Goal: Task Accomplishment & Management: Use online tool/utility

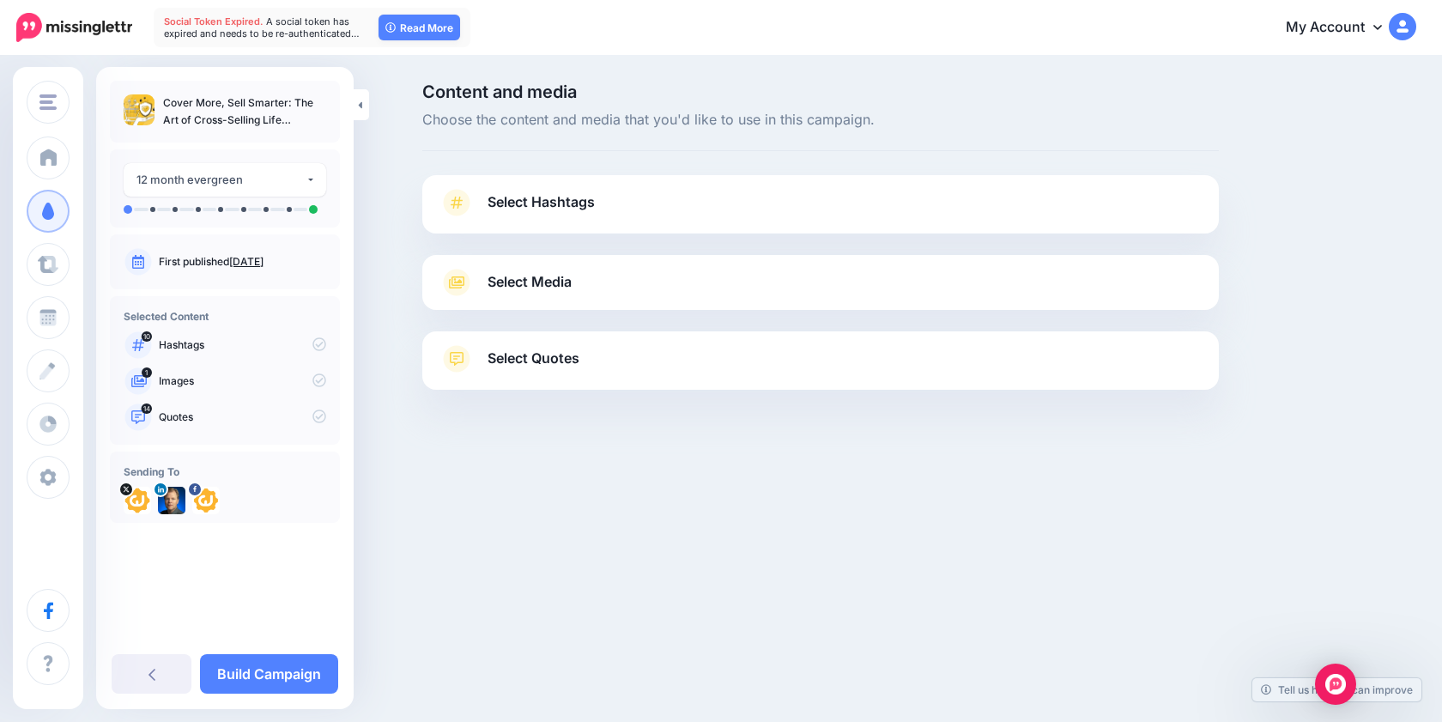
click at [510, 226] on link "Select Hashtags" at bounding box center [821, 211] width 762 height 45
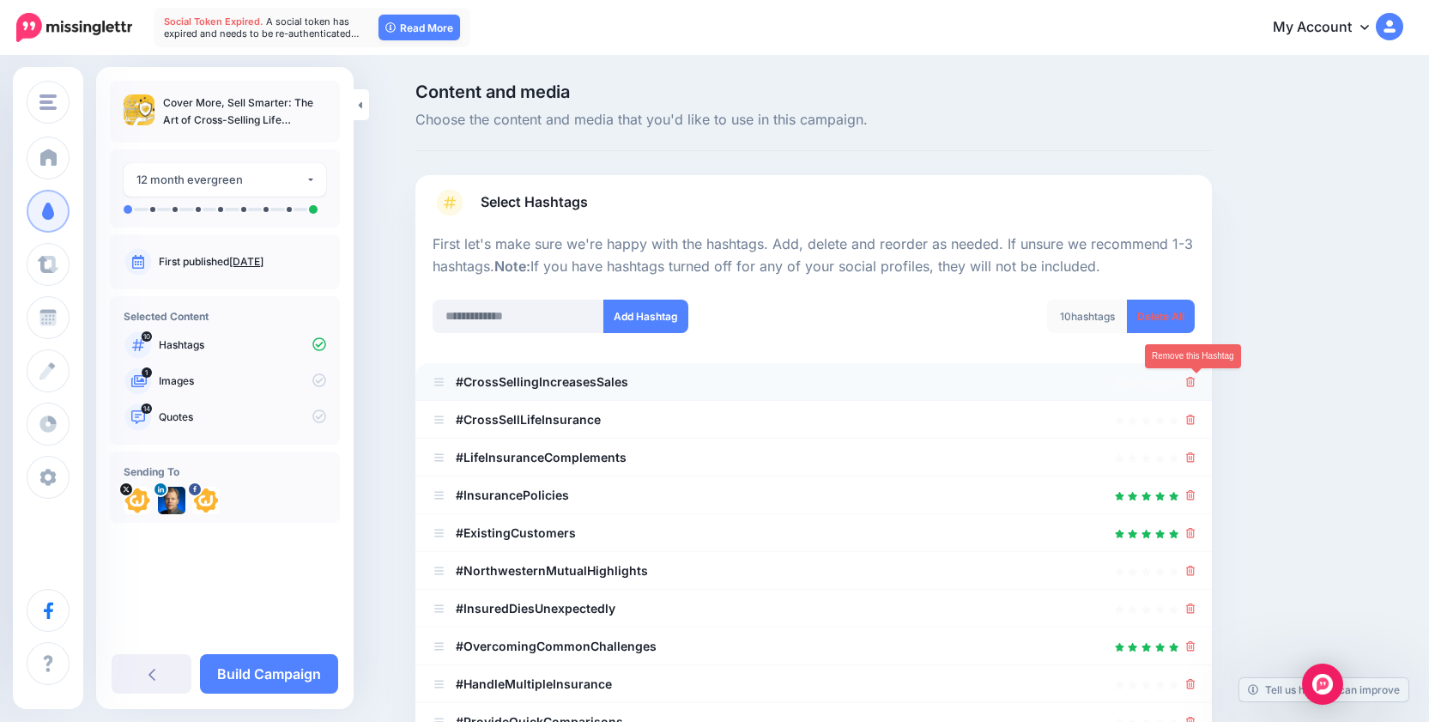
click at [1195, 378] on icon at bounding box center [1191, 382] width 9 height 10
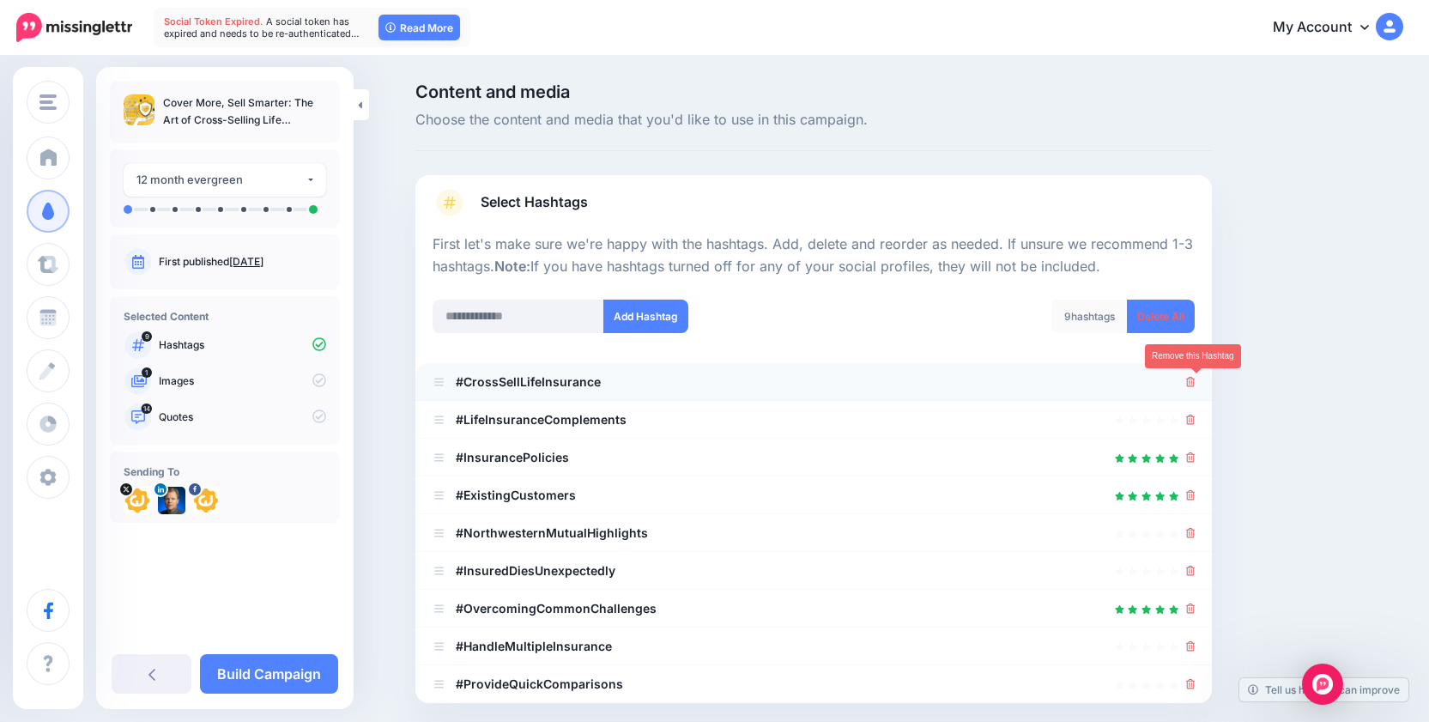
click at [1196, 380] on icon at bounding box center [1191, 382] width 9 height 10
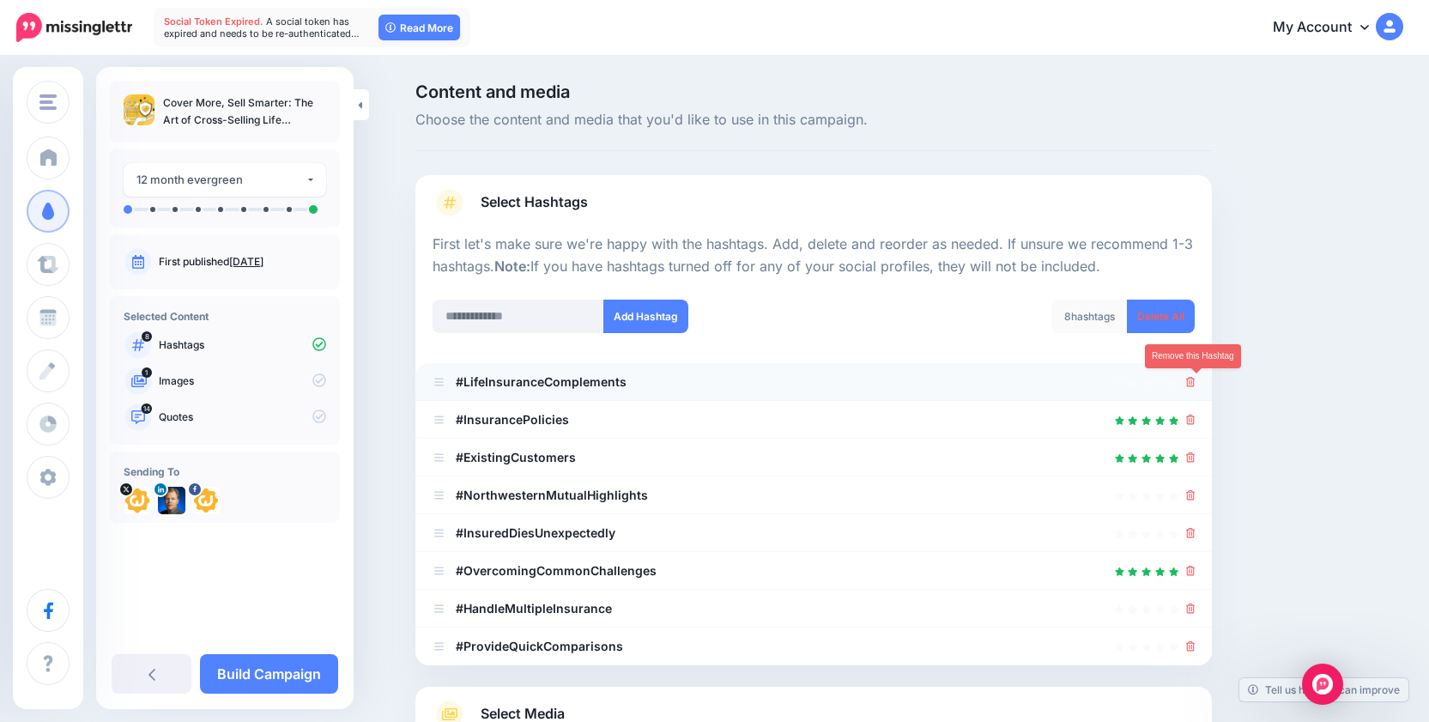
click at [1196, 385] on icon at bounding box center [1191, 382] width 9 height 10
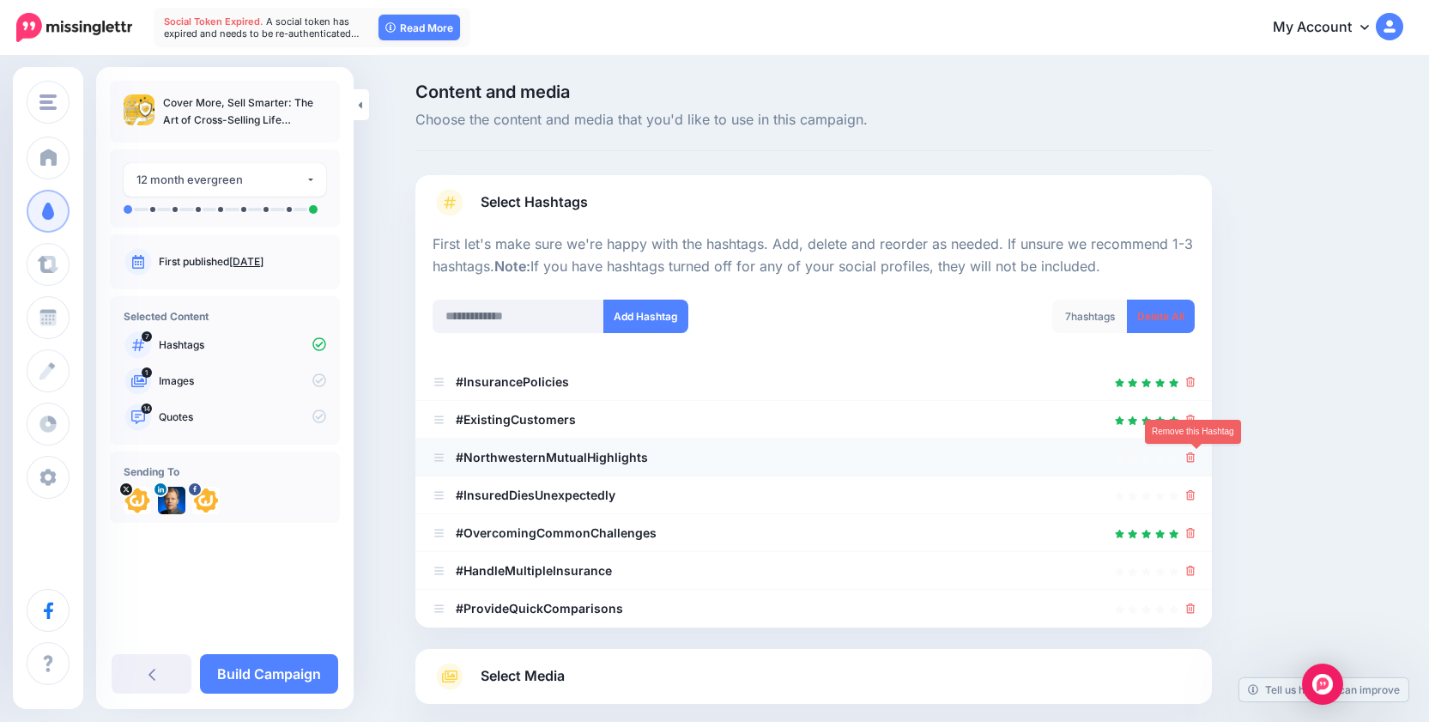
click at [1196, 456] on icon at bounding box center [1191, 457] width 9 height 10
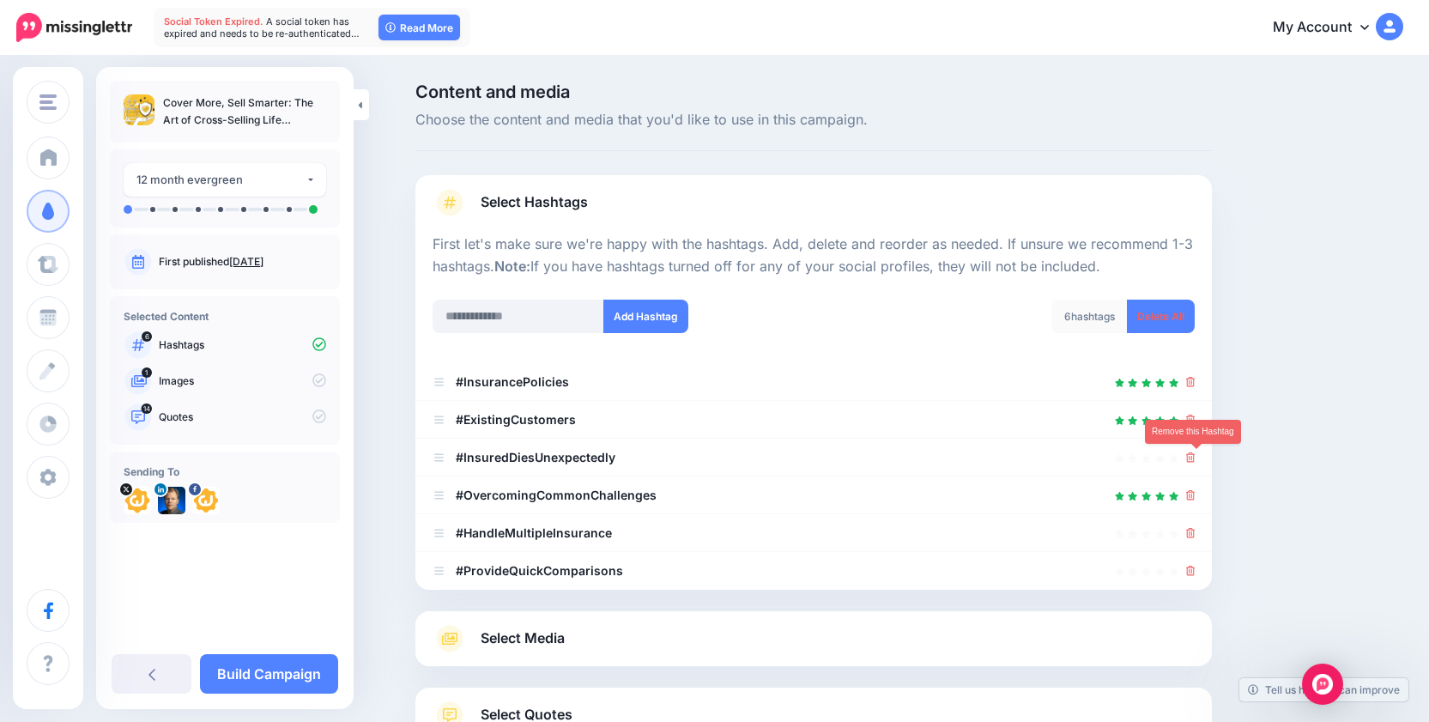
click at [1196, 456] on icon at bounding box center [1191, 457] width 9 height 10
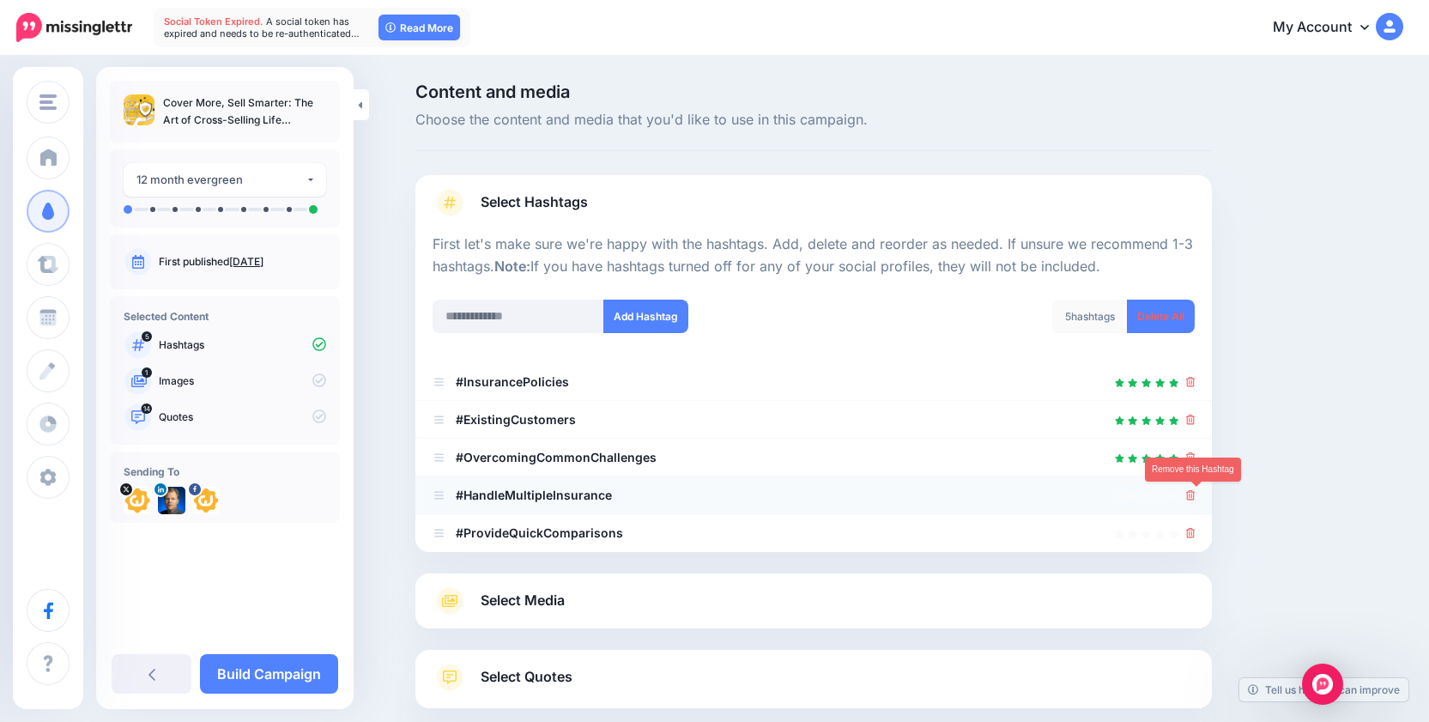
click at [1196, 497] on icon at bounding box center [1191, 495] width 9 height 10
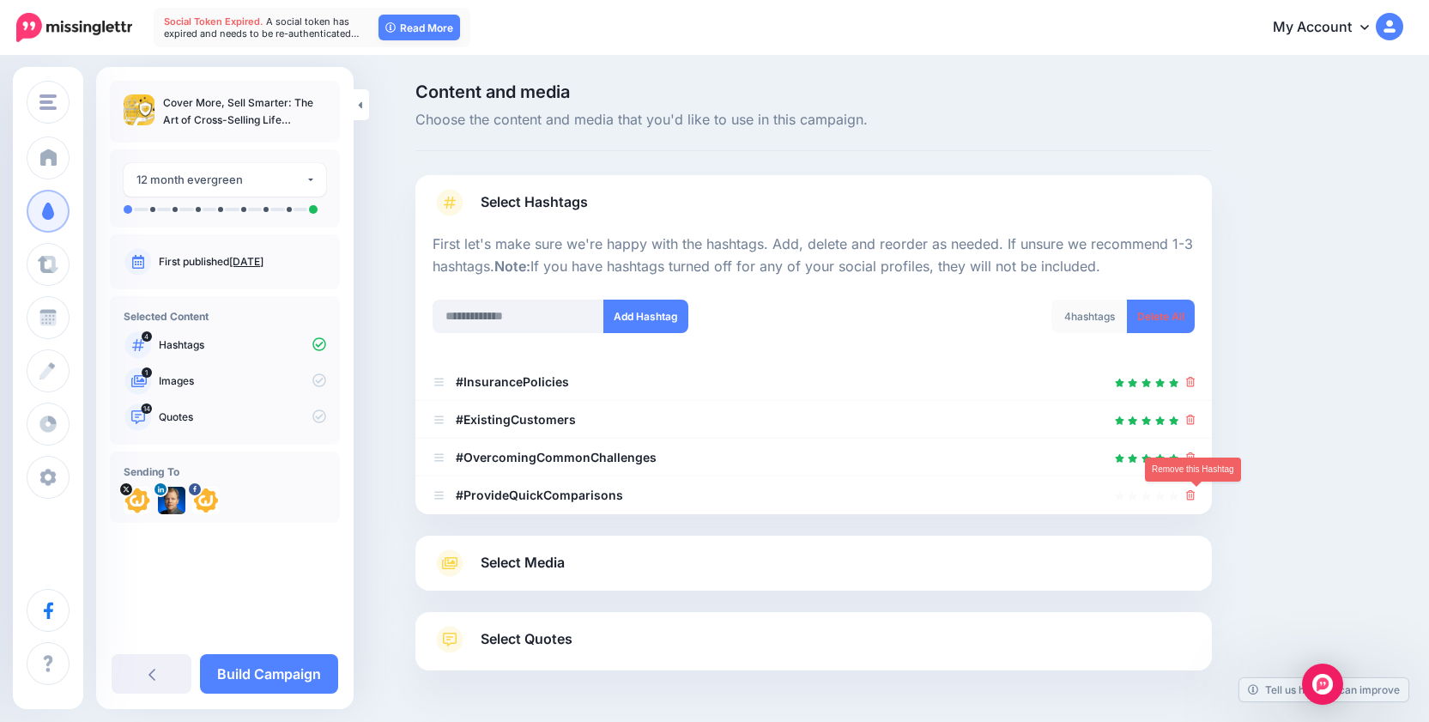
click at [1196, 497] on icon at bounding box center [1191, 495] width 9 height 10
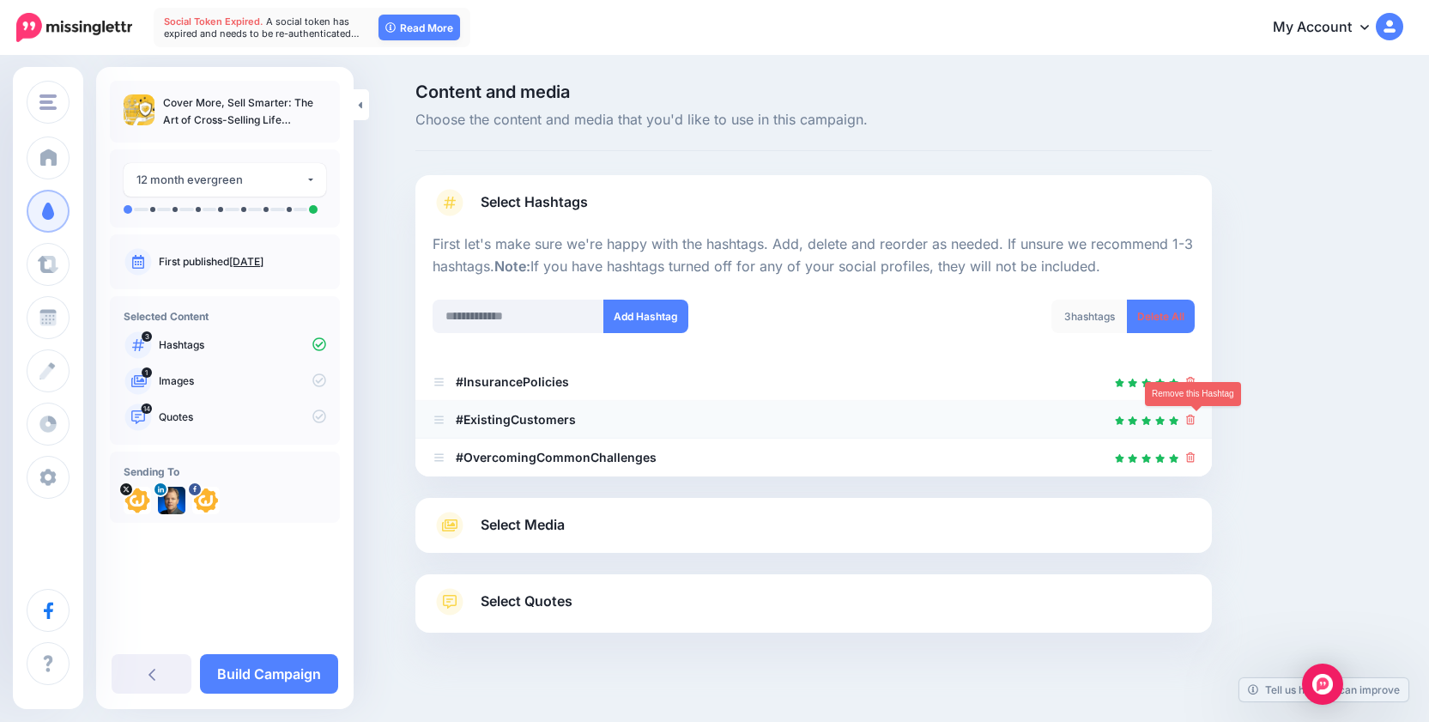
click at [1196, 417] on icon at bounding box center [1191, 420] width 9 height 10
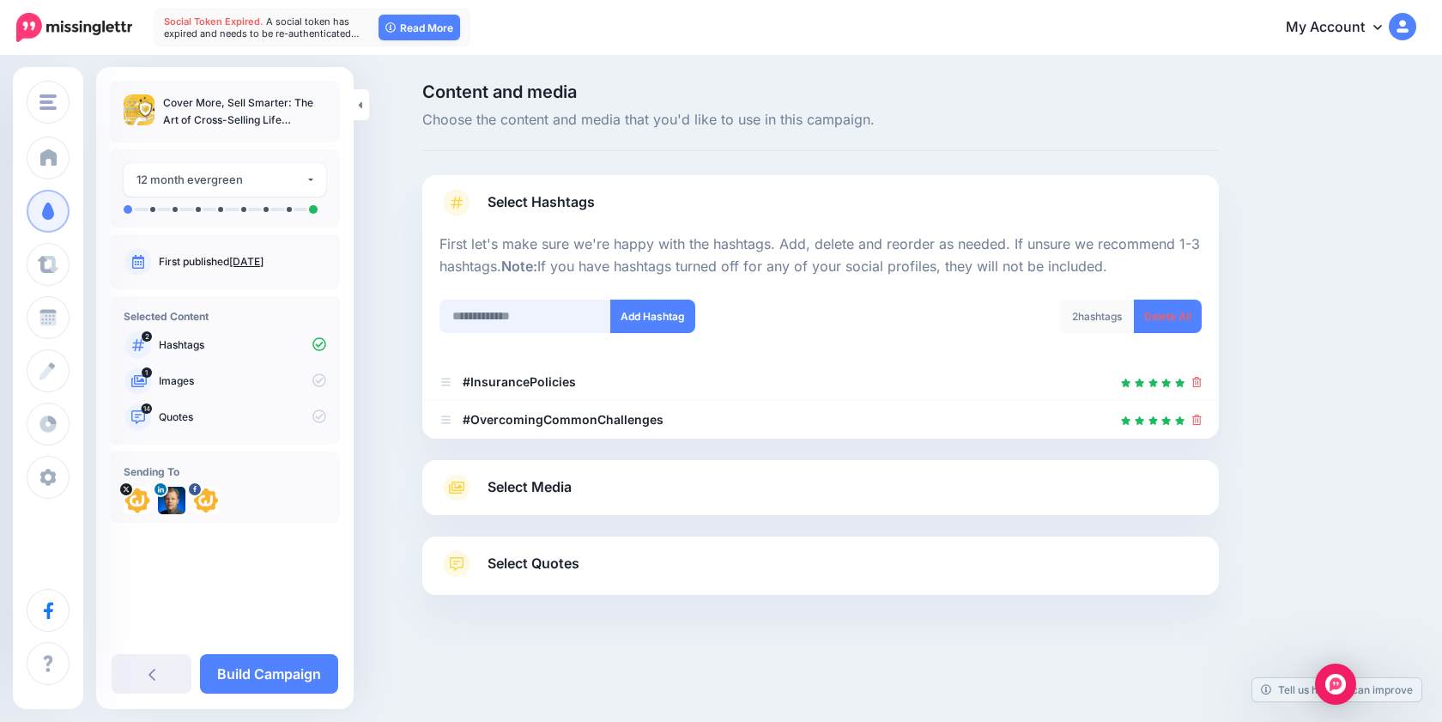
click at [512, 311] on input "text" at bounding box center [526, 316] width 172 height 33
type input "*****"
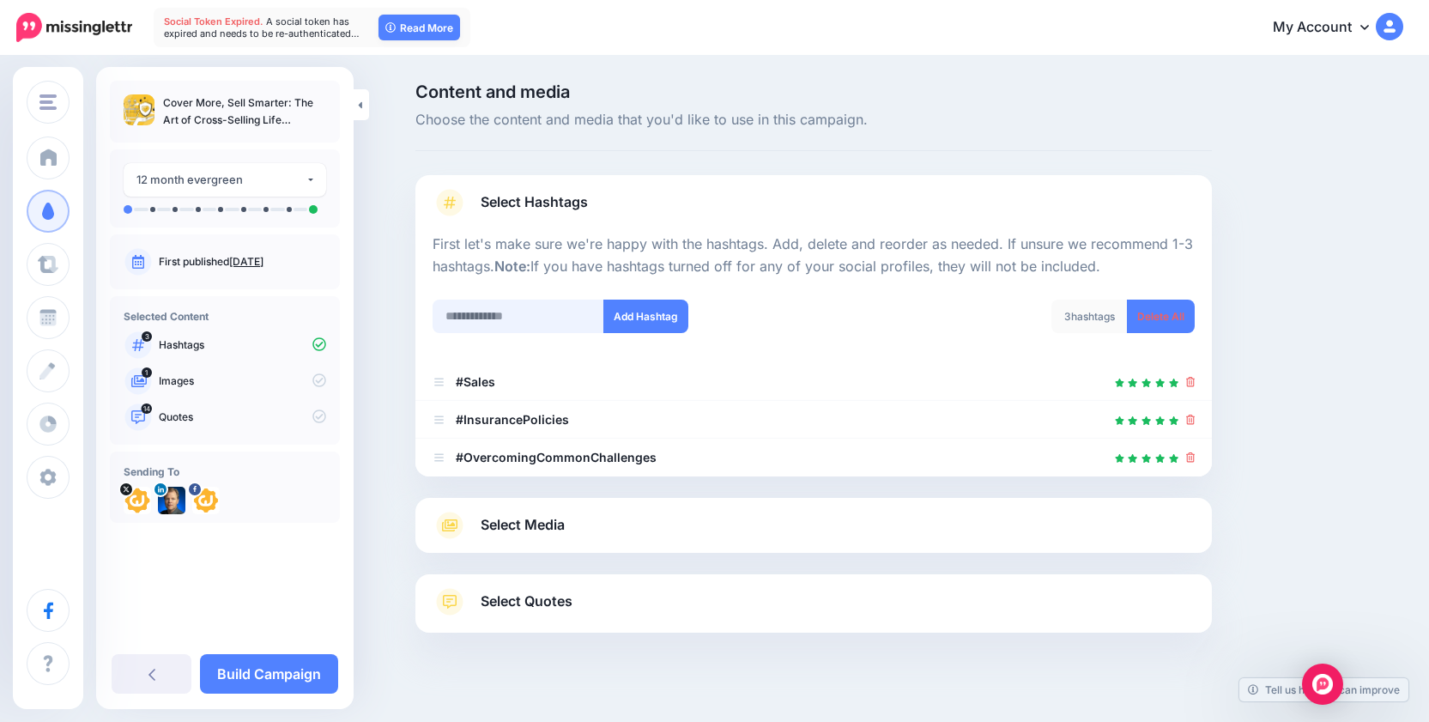
scroll to position [22, 0]
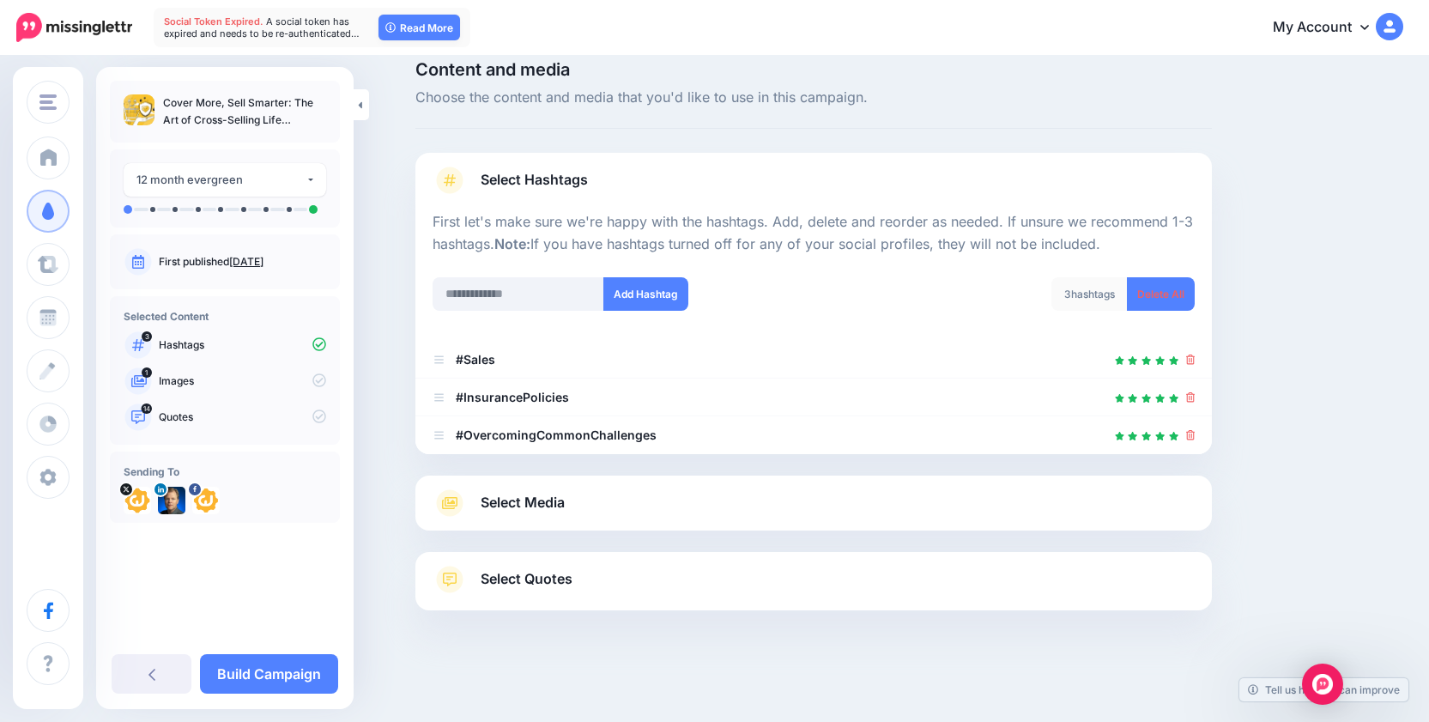
click at [485, 315] on div "Add Hashtag" at bounding box center [617, 304] width 394 height 55
click at [500, 284] on input "text" at bounding box center [519, 293] width 172 height 33
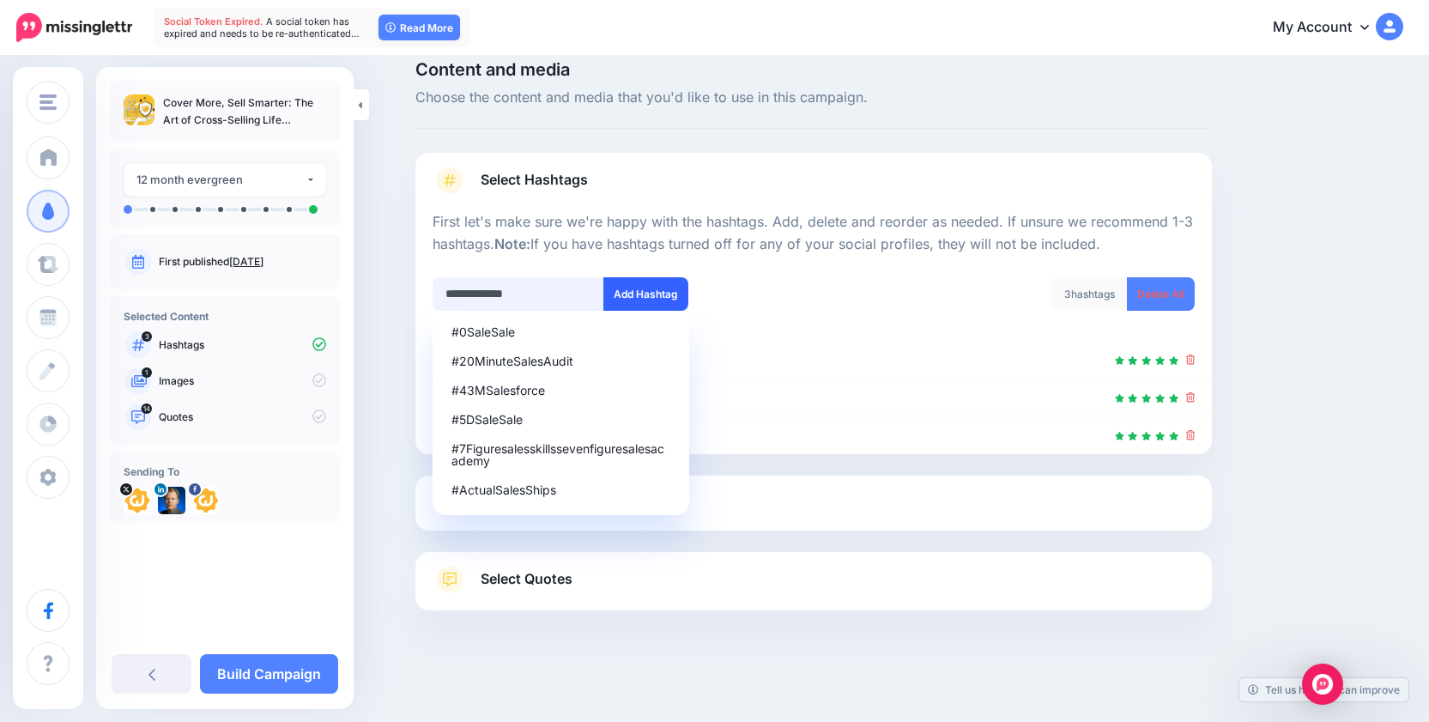
type input "**********"
click at [626, 290] on button "Add Hashtag" at bounding box center [646, 293] width 85 height 33
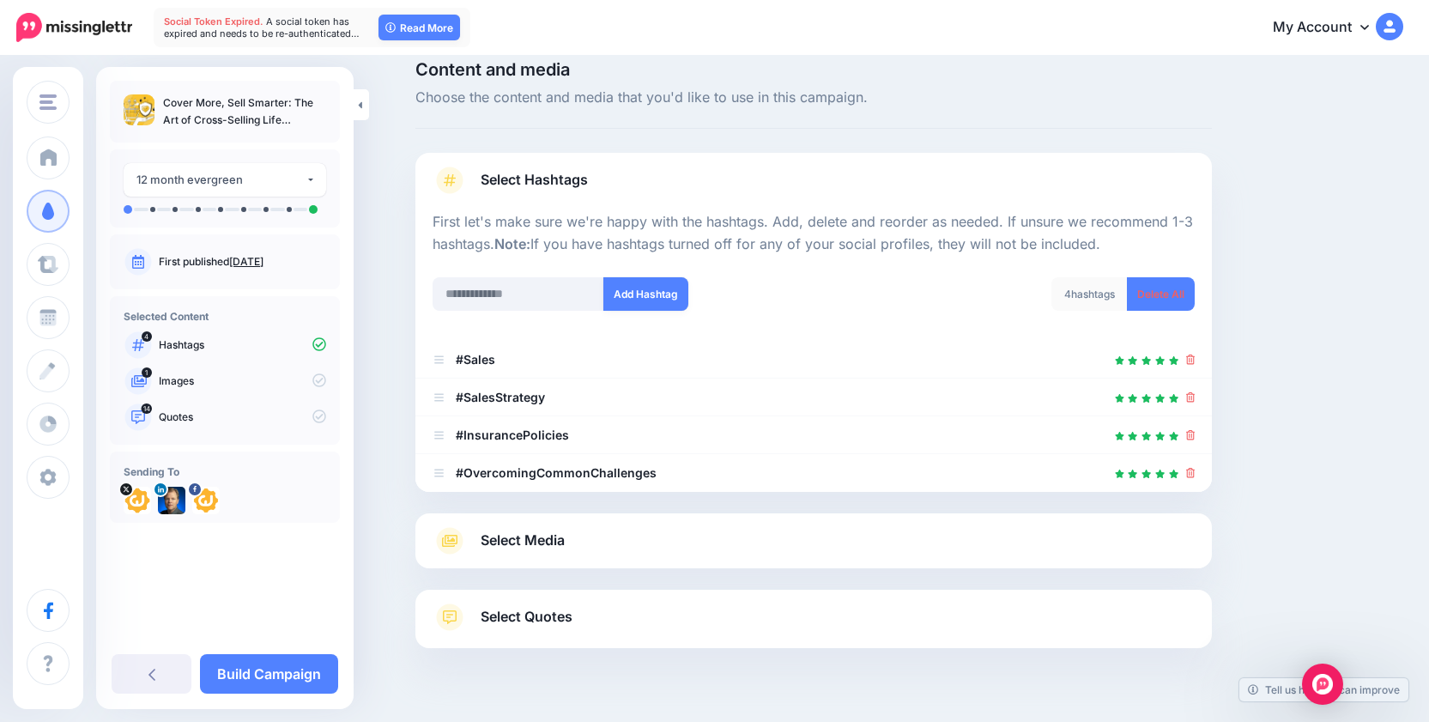
scroll to position [60, 0]
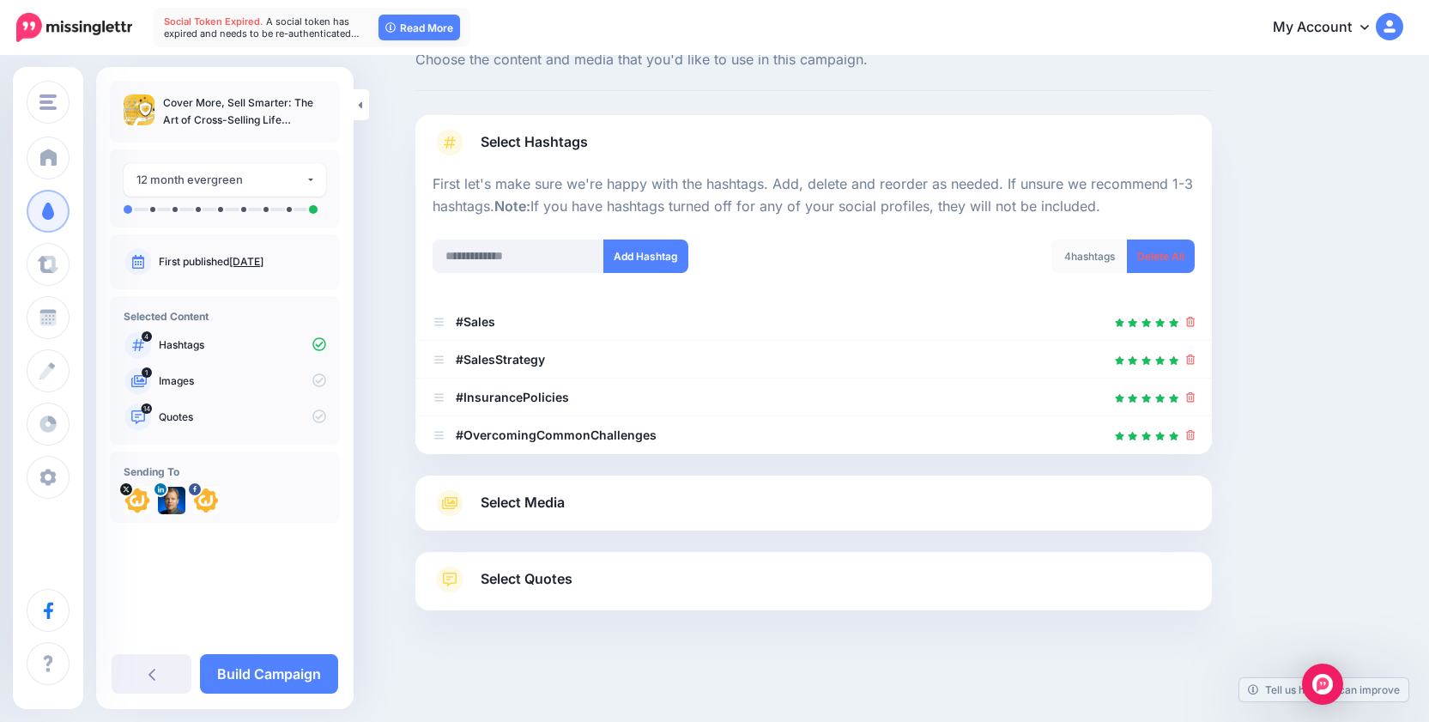
click at [498, 508] on span "Select Media" at bounding box center [523, 502] width 84 height 23
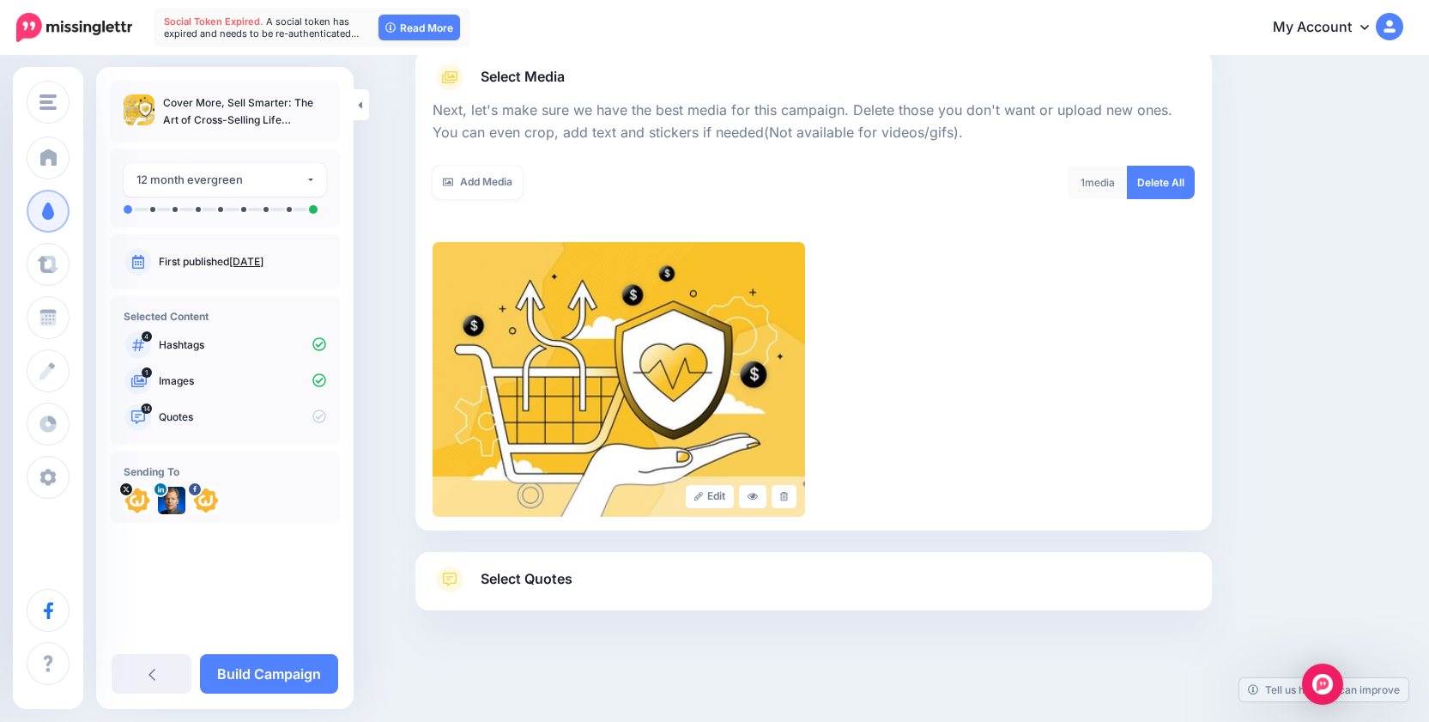
click at [502, 578] on span "Select Quotes" at bounding box center [527, 579] width 92 height 23
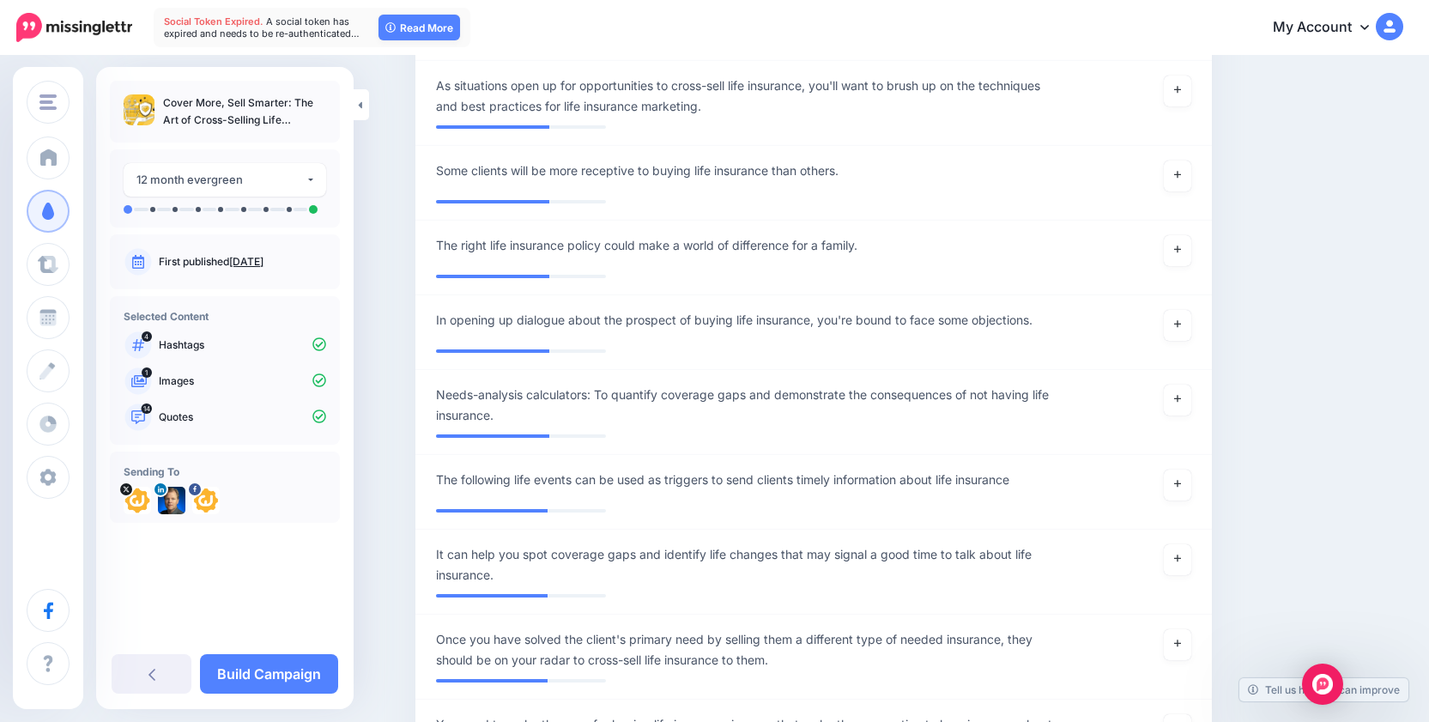
scroll to position [3549, 0]
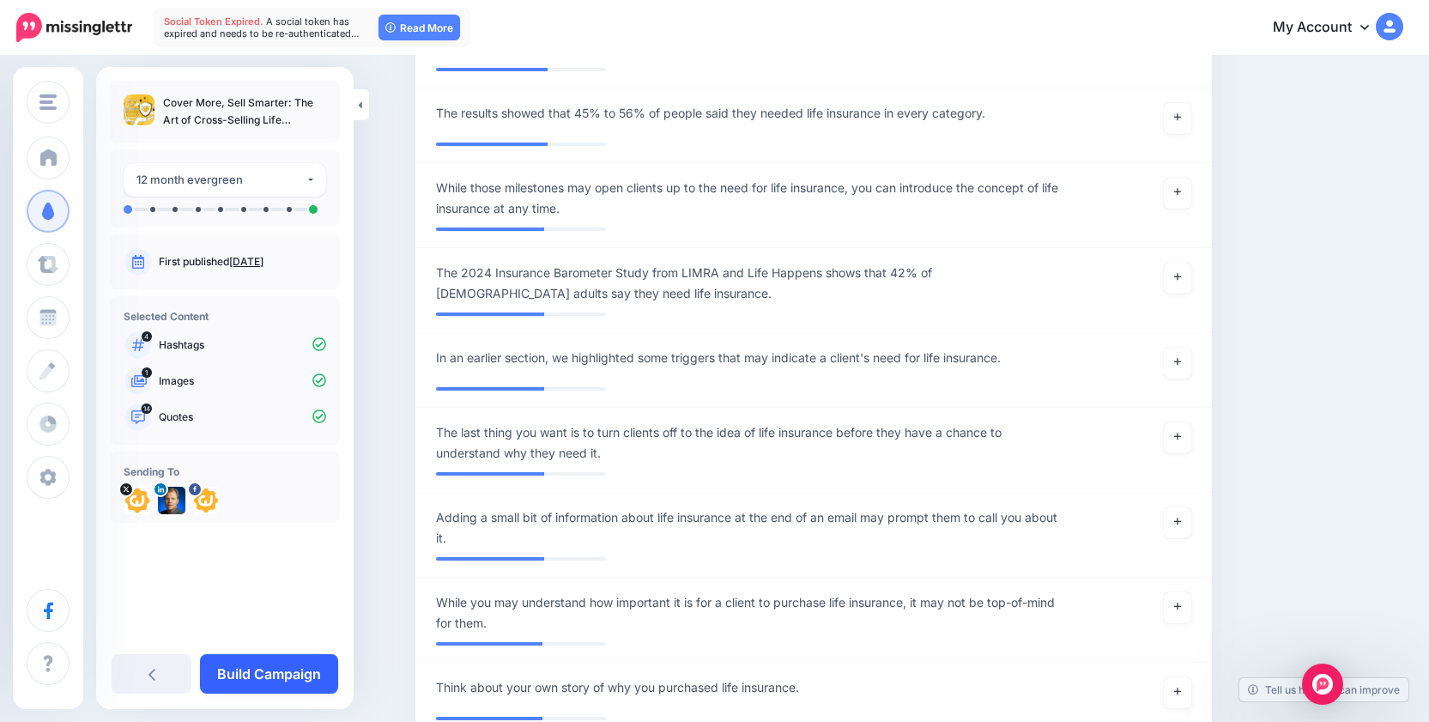
click at [260, 678] on link "Build Campaign" at bounding box center [269, 673] width 138 height 39
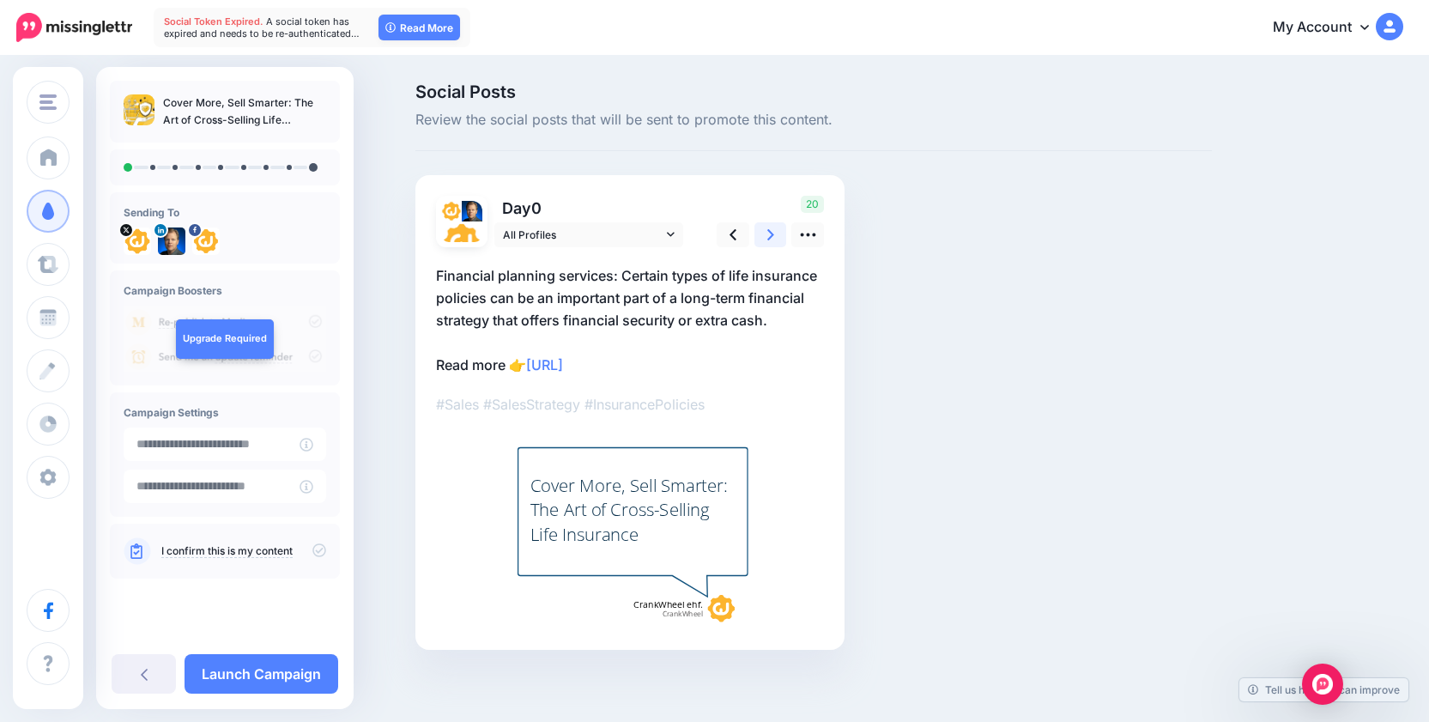
click at [782, 234] on link at bounding box center [771, 234] width 33 height 25
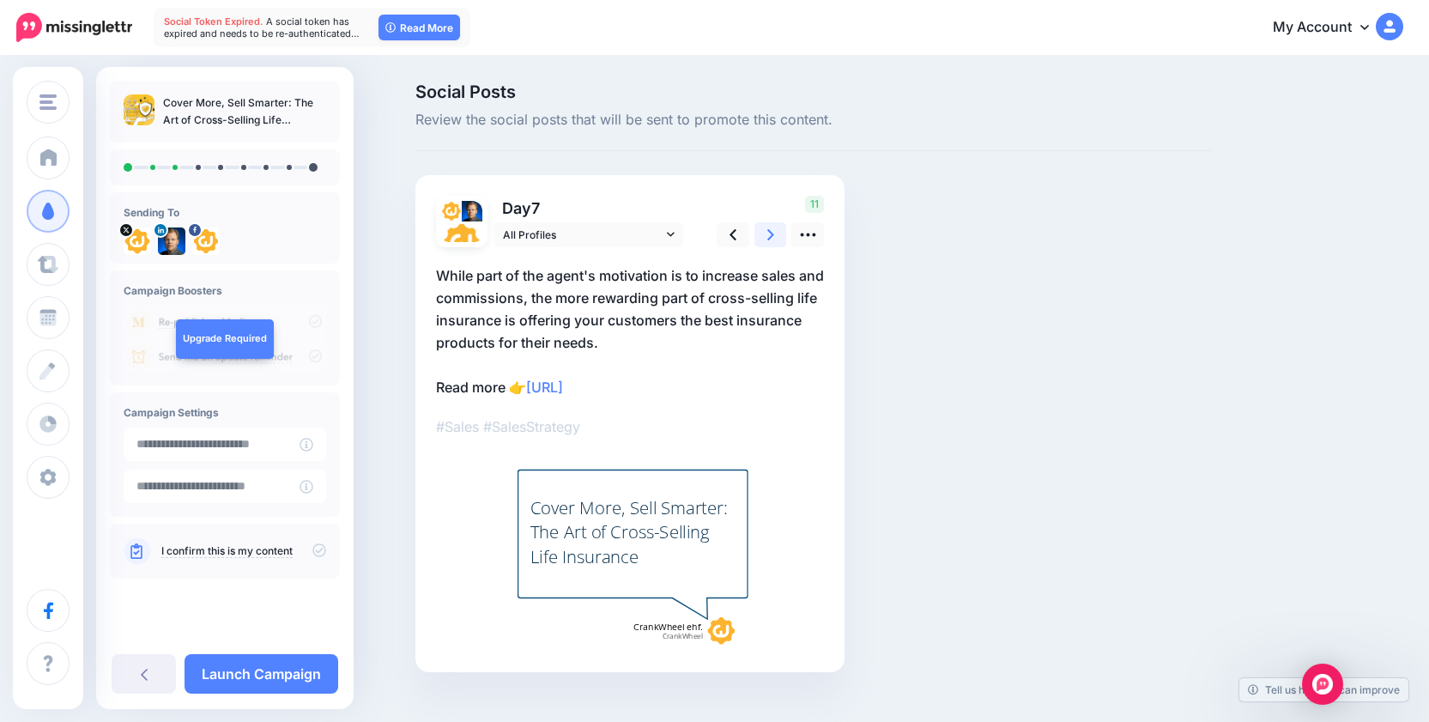
click at [782, 234] on link at bounding box center [771, 234] width 33 height 25
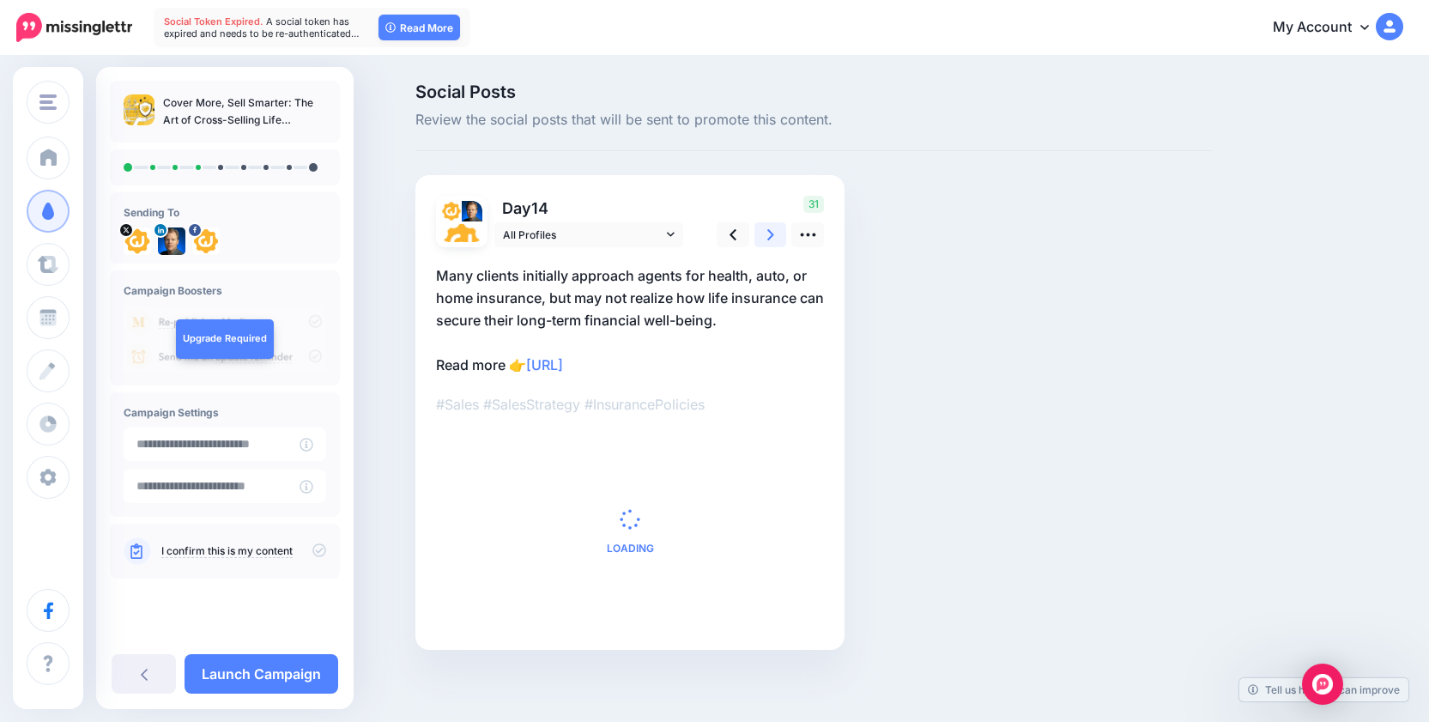
click at [782, 234] on link at bounding box center [771, 234] width 33 height 25
click at [782, 234] on link at bounding box center [777, 234] width 33 height 25
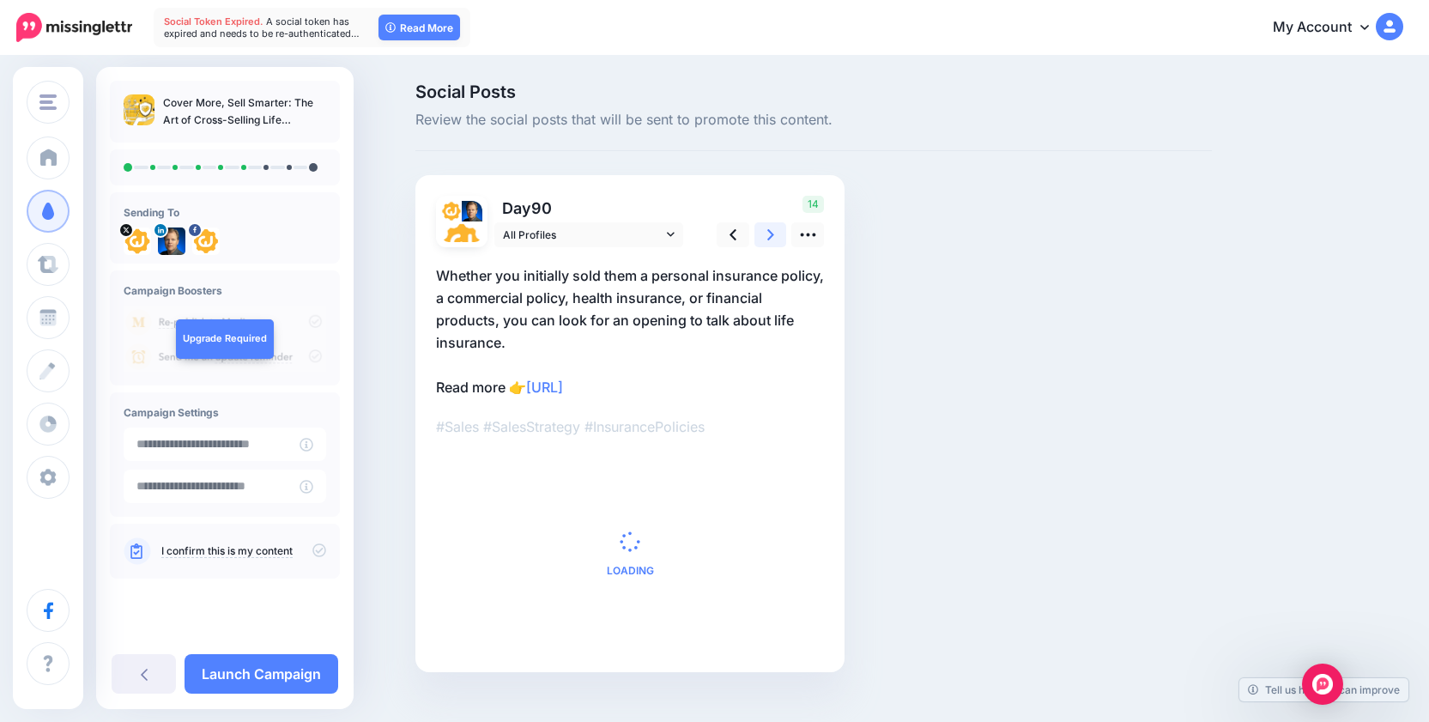
click at [782, 234] on link at bounding box center [771, 234] width 33 height 25
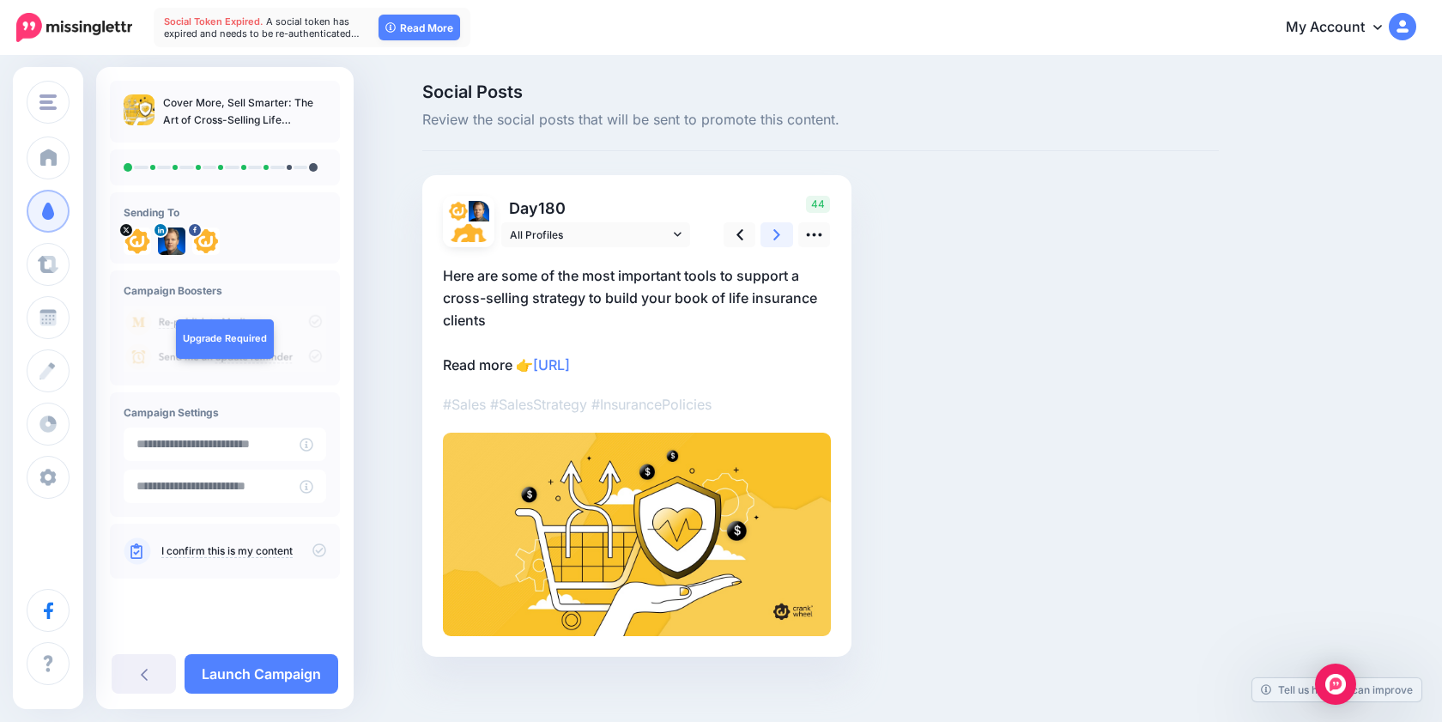
click at [782, 234] on link at bounding box center [777, 234] width 33 height 25
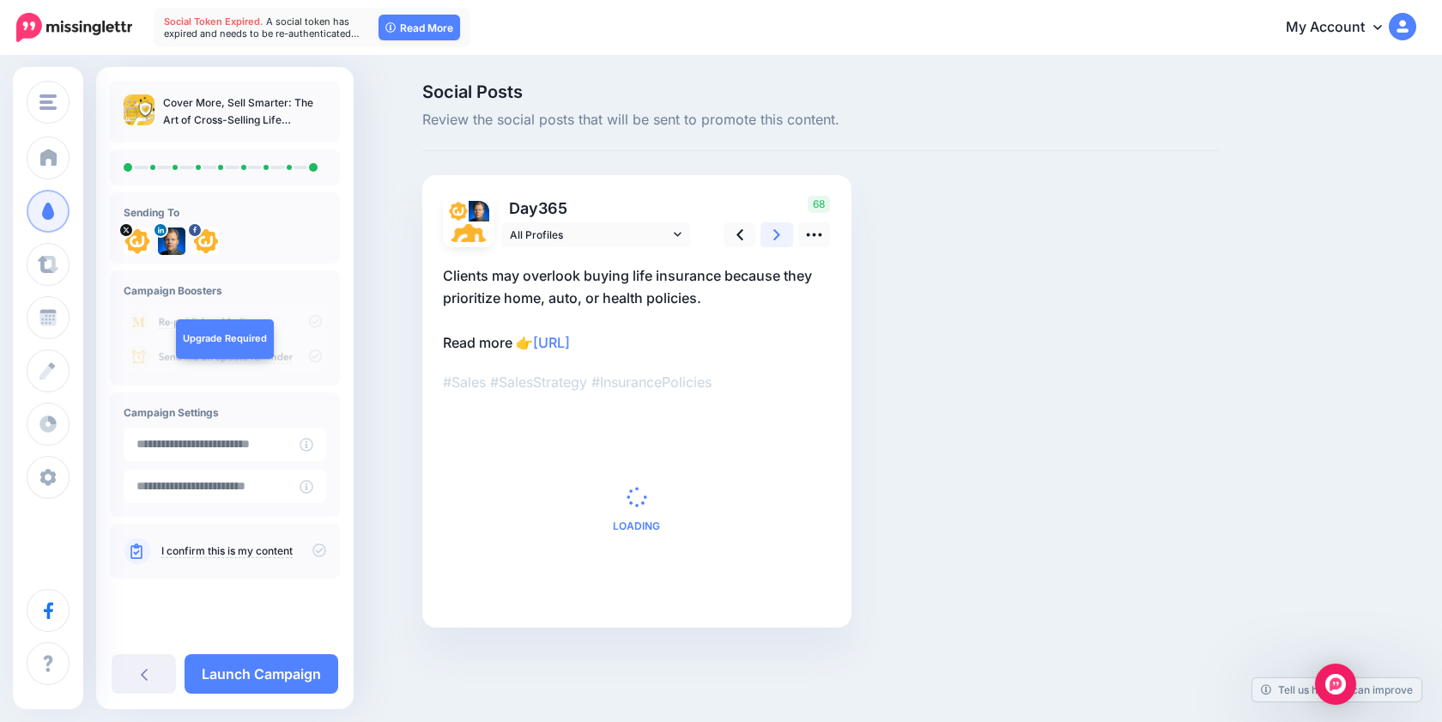
click at [782, 234] on link at bounding box center [777, 234] width 33 height 25
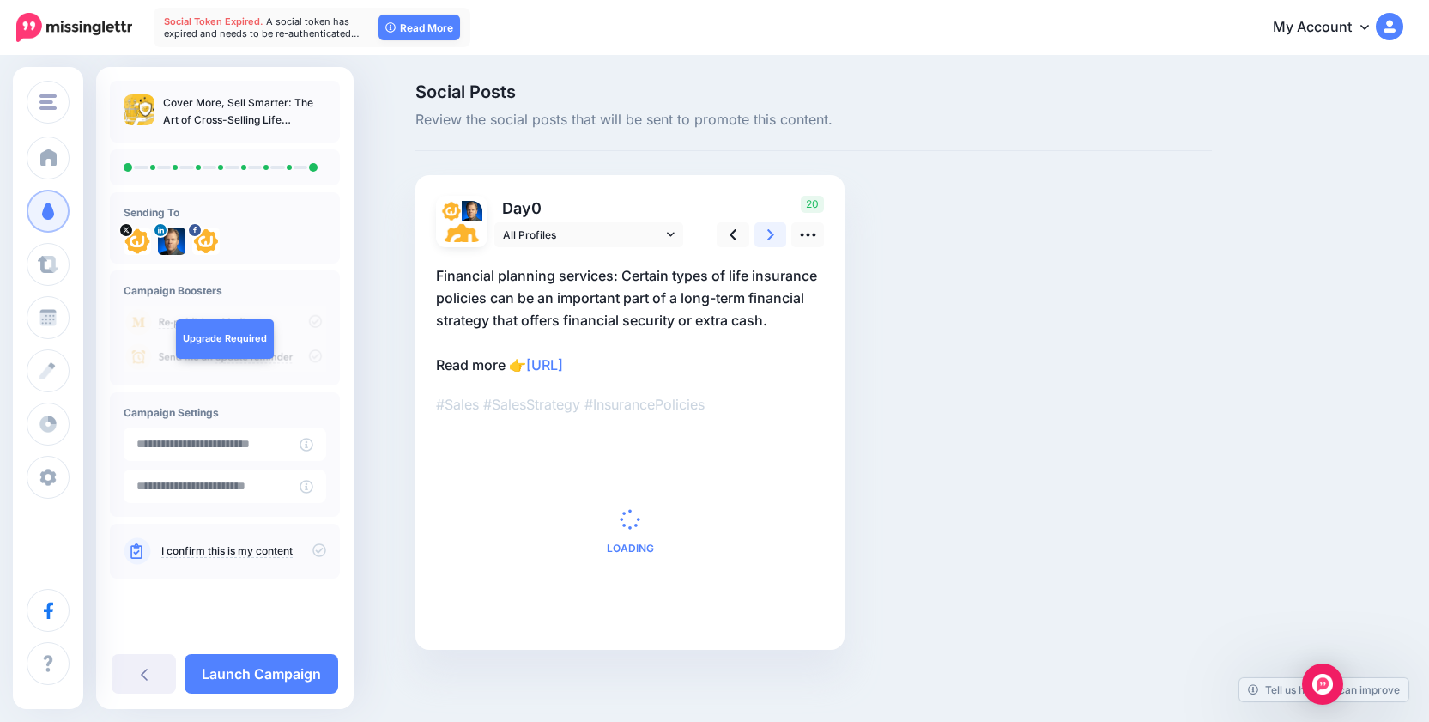
click at [782, 234] on link at bounding box center [771, 234] width 33 height 25
click at [782, 234] on link at bounding box center [777, 234] width 33 height 25
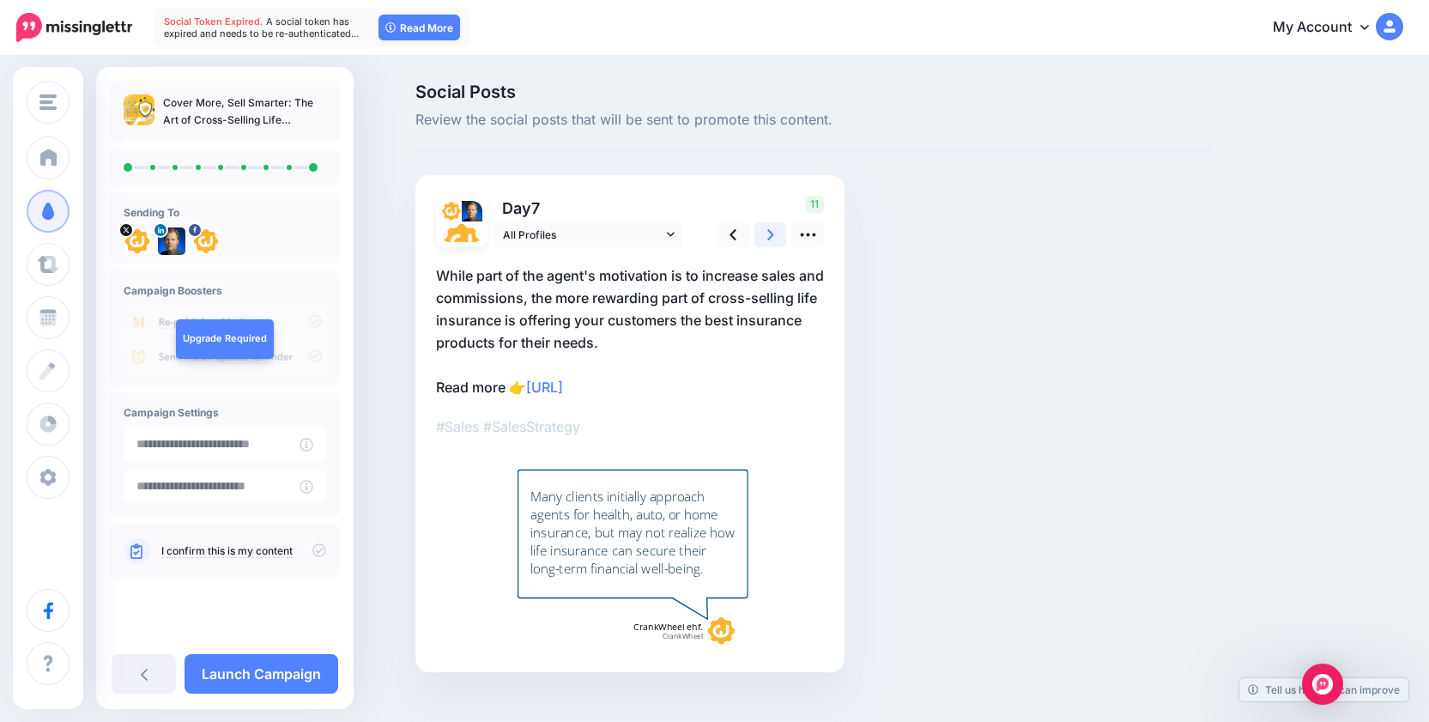
click at [782, 234] on link at bounding box center [771, 234] width 33 height 25
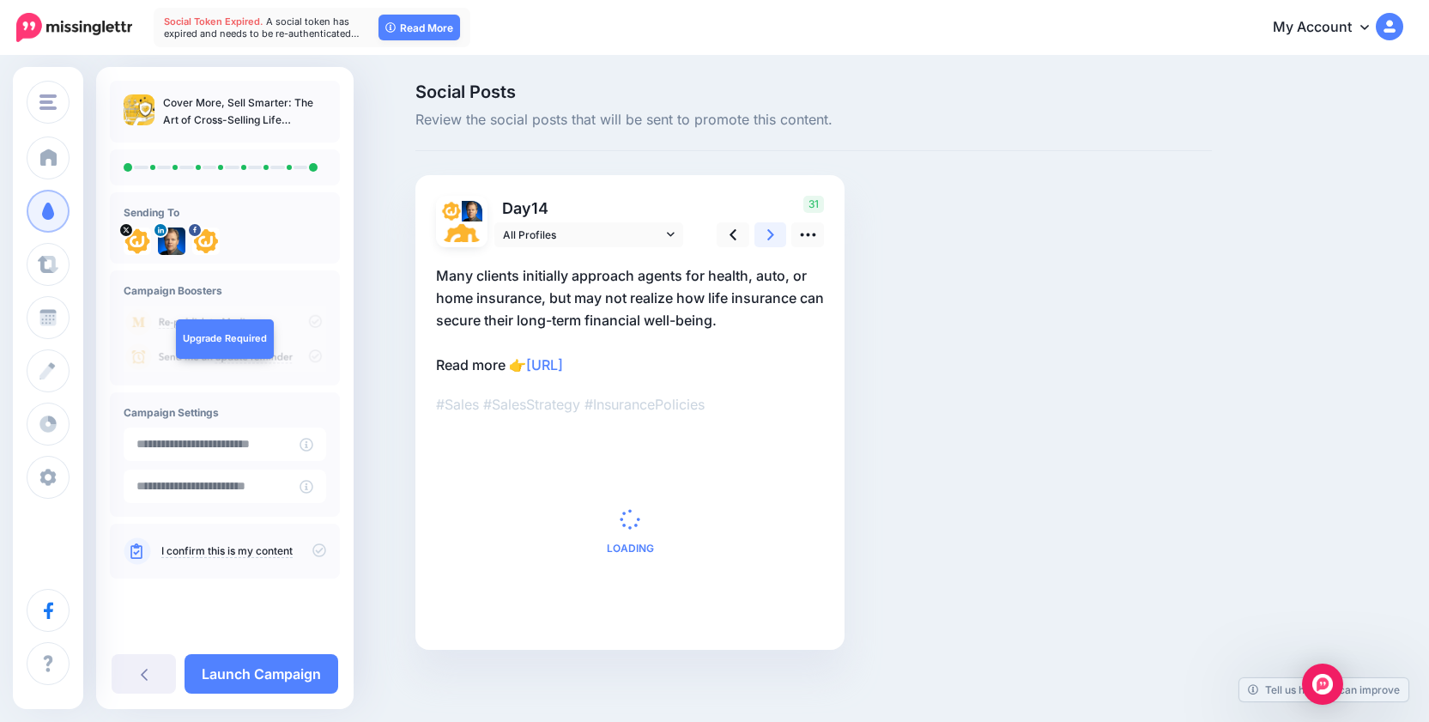
click at [782, 234] on link at bounding box center [771, 234] width 33 height 25
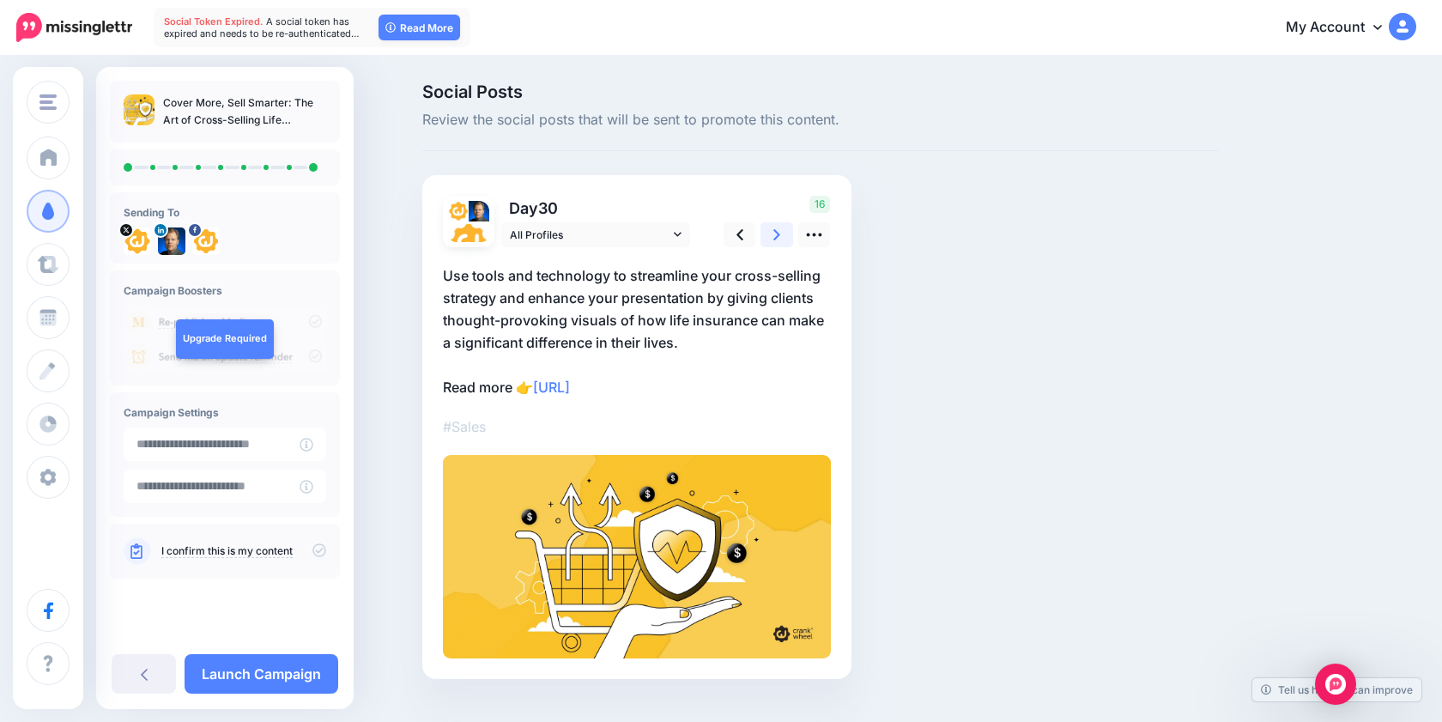
click at [782, 234] on link at bounding box center [777, 234] width 33 height 25
click at [782, 234] on link at bounding box center [771, 234] width 33 height 25
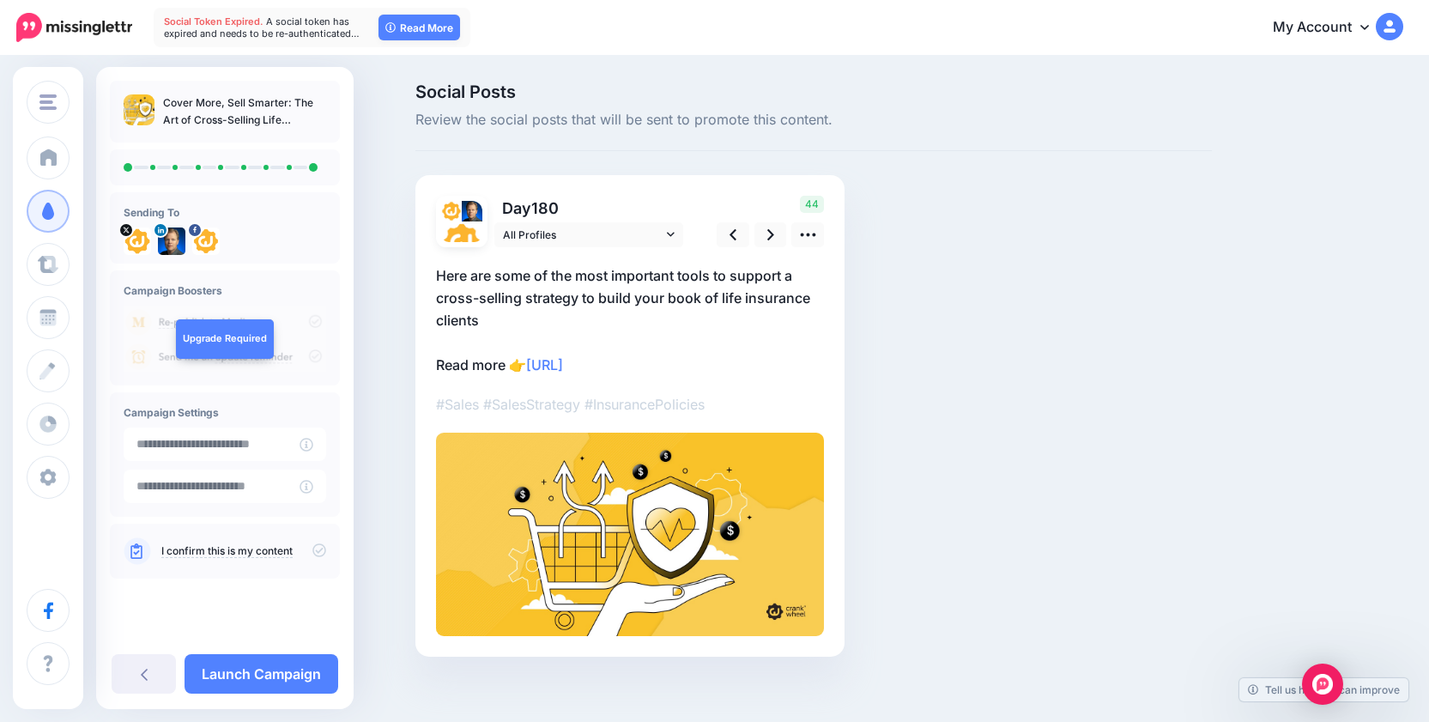
click at [321, 551] on icon at bounding box center [320, 550] width 14 height 14
click at [252, 680] on link "Launch Campaign" at bounding box center [262, 673] width 154 height 39
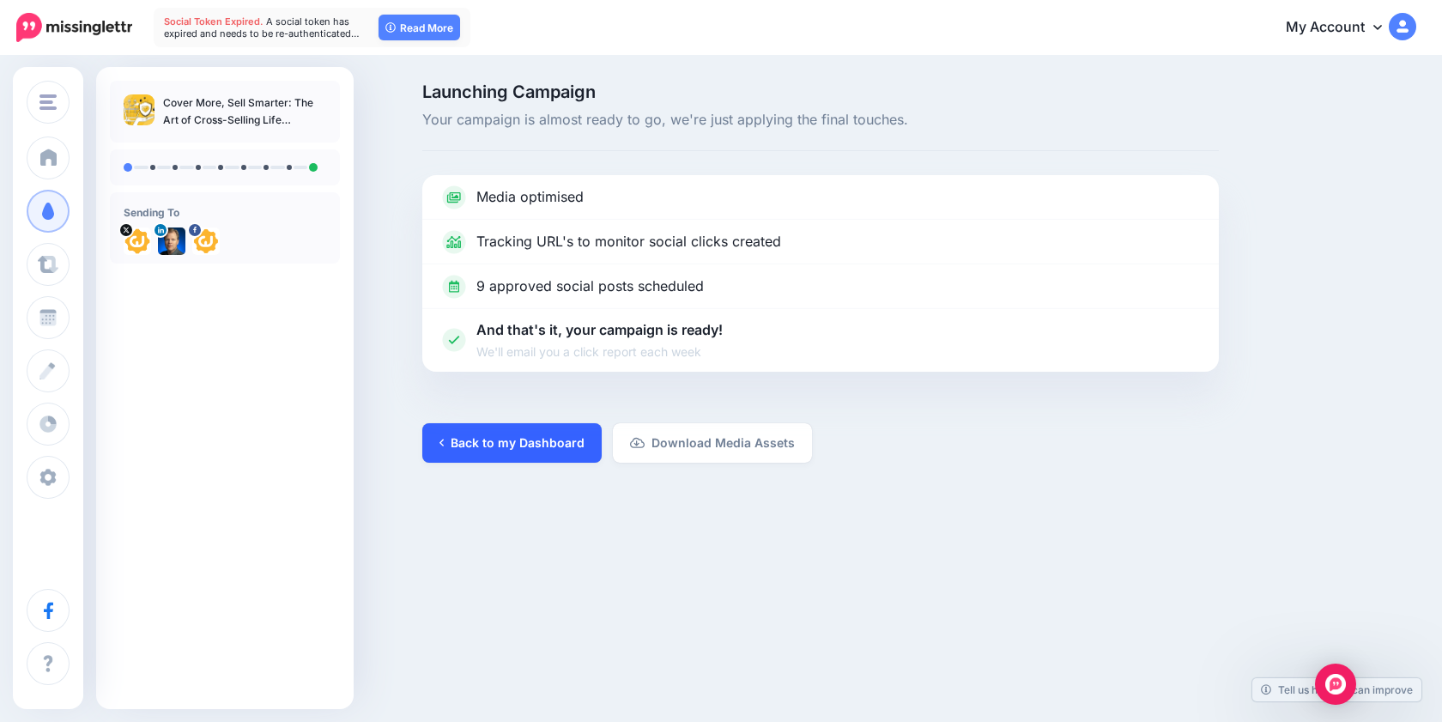
click at [443, 441] on icon at bounding box center [442, 443] width 4 height 12
